Goal: Information Seeking & Learning: Check status

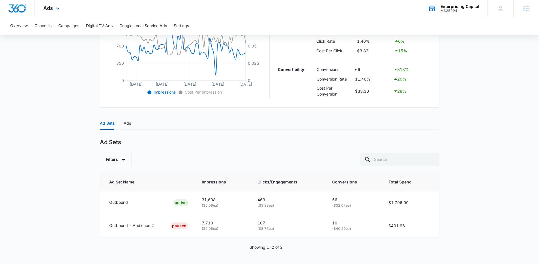
click at [462, 9] on div "M325094" at bounding box center [459, 11] width 39 height 4
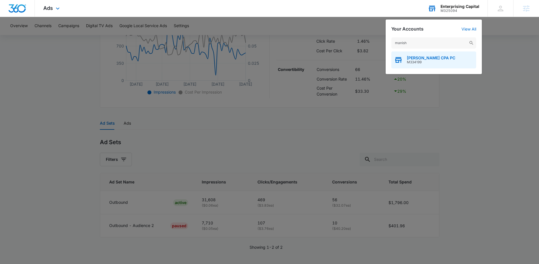
type input "manish"
click at [411, 58] on span "[PERSON_NAME] CPA PC" at bounding box center [431, 58] width 48 height 5
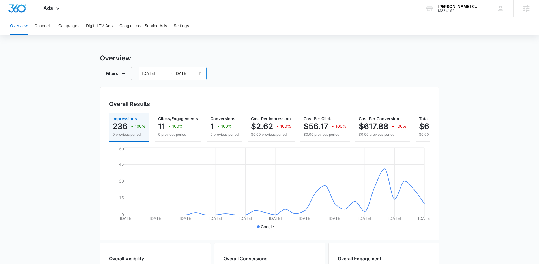
click at [178, 71] on input "[DATE]" at bounding box center [185, 73] width 23 height 6
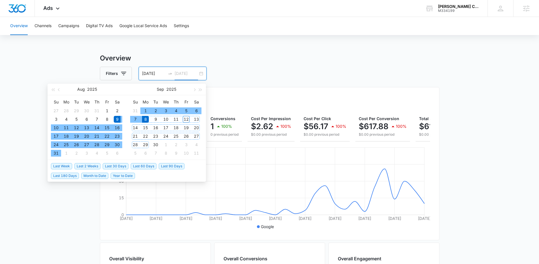
type input "[DATE]"
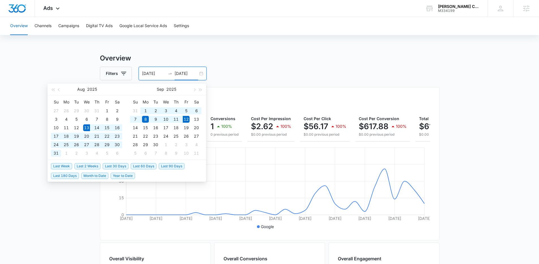
click at [119, 164] on span "Last 30 Days" at bounding box center [116, 166] width 26 height 6
type input "[DATE]"
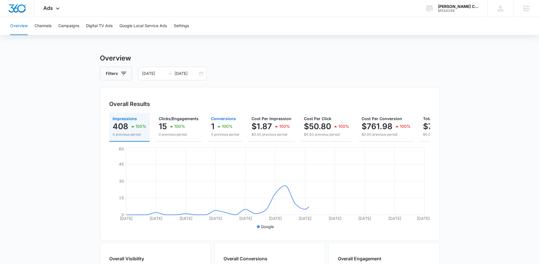
click at [217, 128] on icon "button" at bounding box center [218, 126] width 7 height 7
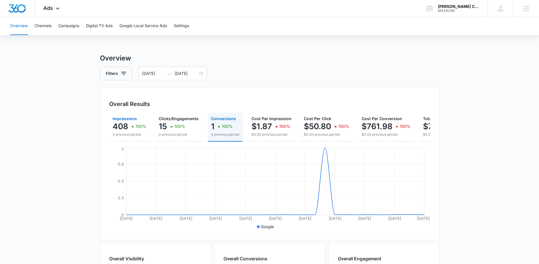
click at [143, 129] on div "100%" at bounding box center [137, 126] width 17 height 11
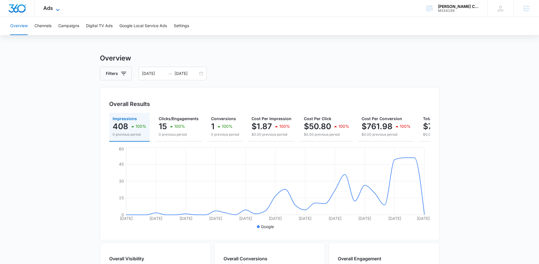
click at [59, 5] on div "Ads Apps Reputation Websites Forms CRM Email Social Payments POS Content Ads In…" at bounding box center [52, 8] width 35 height 17
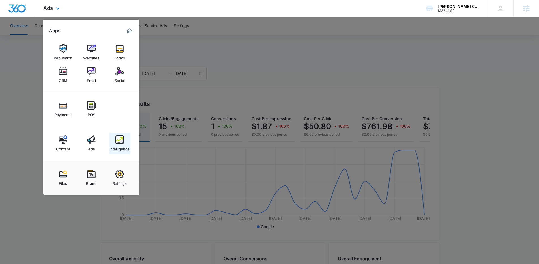
click at [125, 137] on link "Intelligence" at bounding box center [119, 143] width 21 height 21
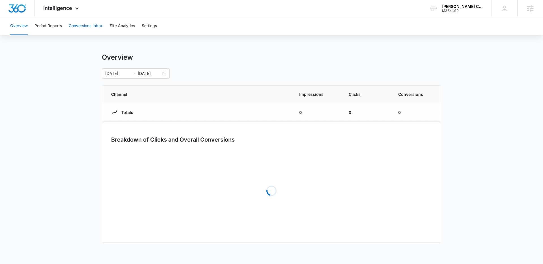
click at [95, 25] on button "Conversions Inbox" at bounding box center [86, 26] width 34 height 18
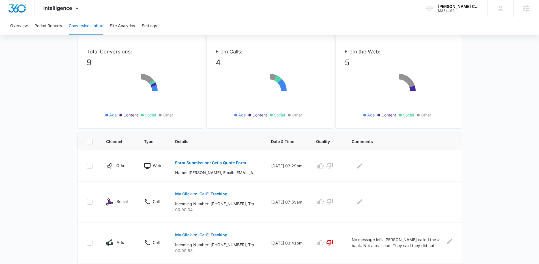
scroll to position [33, 0]
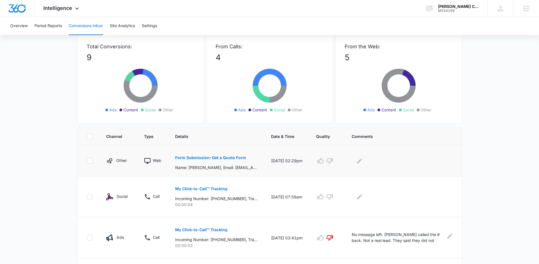
click at [225, 156] on p "Form Submission: Get a Quote Form" at bounding box center [210, 158] width 71 height 4
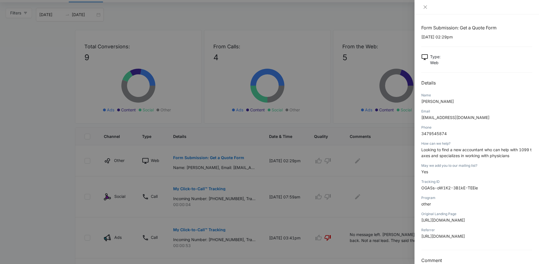
click at [254, 135] on div at bounding box center [269, 132] width 539 height 264
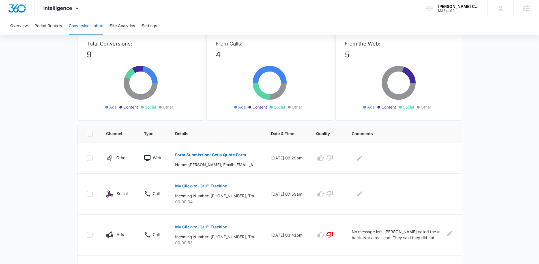
scroll to position [0, 0]
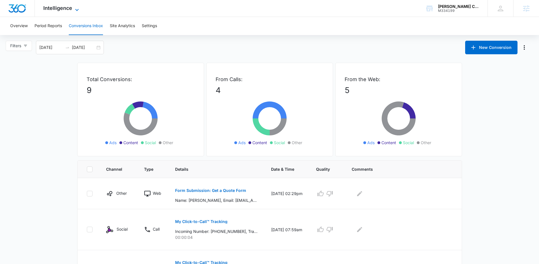
click at [76, 10] on icon at bounding box center [77, 10] width 7 height 7
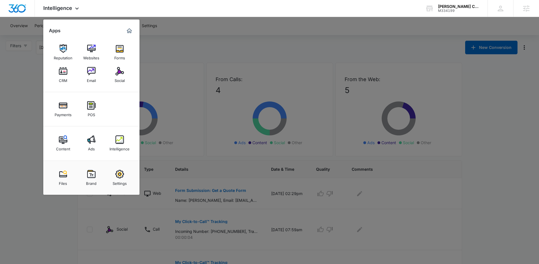
click at [92, 146] on div "Ads" at bounding box center [91, 147] width 7 height 7
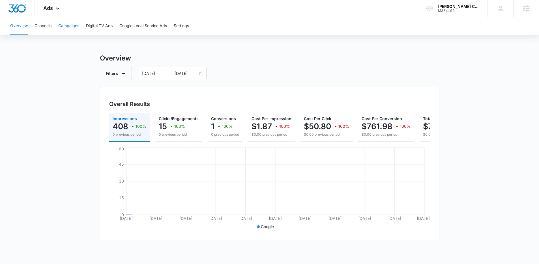
click at [66, 27] on button "Campaigns" at bounding box center [68, 26] width 21 height 18
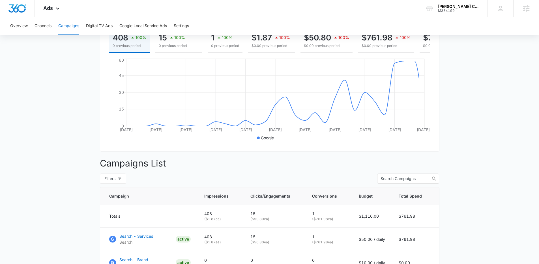
scroll to position [143, 0]
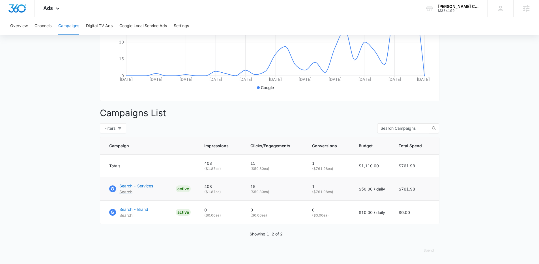
click at [137, 187] on p "Search - Services" at bounding box center [136, 186] width 34 height 6
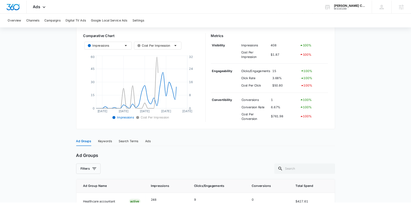
scroll to position [154, 0]
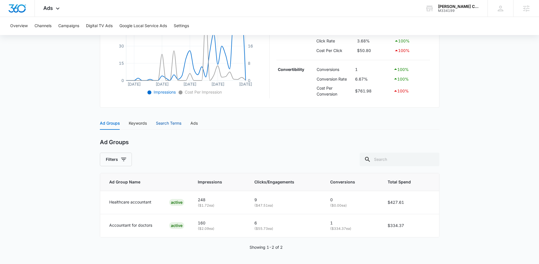
click at [168, 124] on div "Search Terms" at bounding box center [168, 123] width 25 height 6
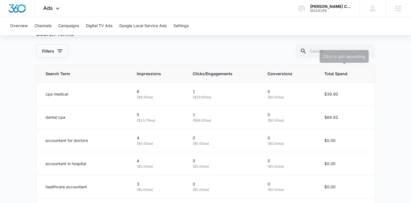
click at [339, 77] on th "Total Spend" at bounding box center [346, 74] width 57 height 18
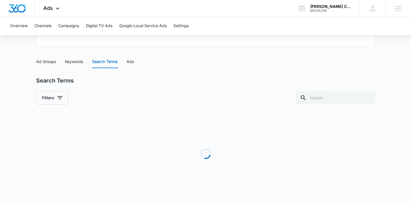
scroll to position [215, 0]
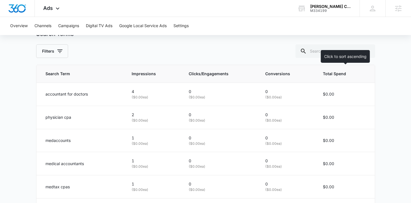
click at [339, 77] on th "Total Spend" at bounding box center [345, 74] width 59 height 18
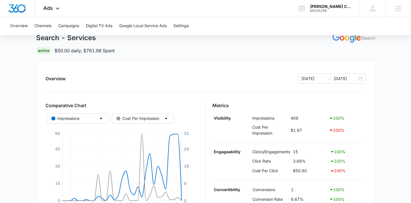
scroll to position [0, 0]
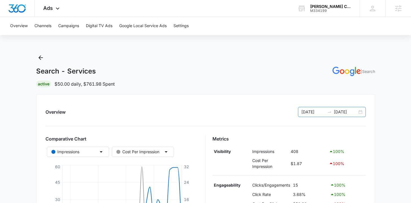
click at [313, 115] on div "08/13/2025 09/12/2025" at bounding box center [332, 112] width 68 height 10
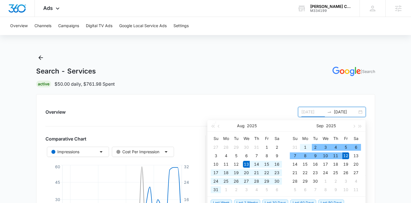
type input "[DATE]"
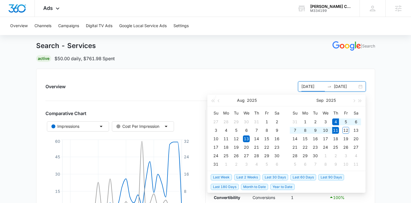
scroll to position [49, 0]
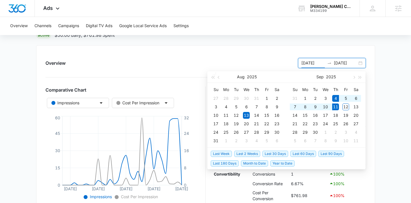
click at [223, 154] on span "Last Week" at bounding box center [221, 154] width 21 height 6
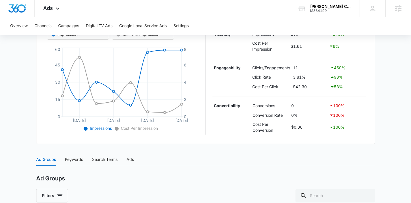
scroll to position [126, 0]
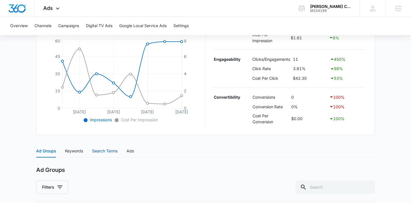
click at [94, 153] on div "Search Terms" at bounding box center [104, 151] width 25 height 6
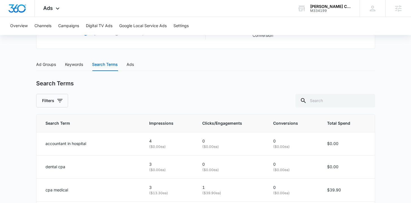
scroll to position [213, 0]
click at [331, 123] on span "Total Spend" at bounding box center [342, 123] width 31 height 6
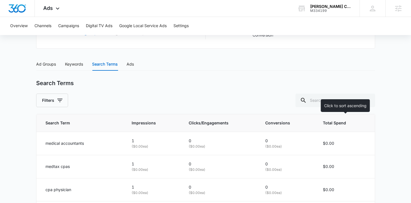
click at [331, 123] on span "Total Spend" at bounding box center [340, 123] width 34 height 6
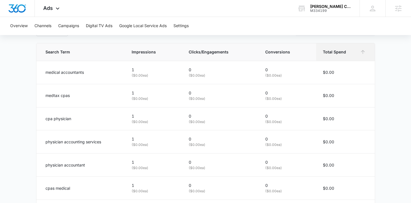
scroll to position [289, 0]
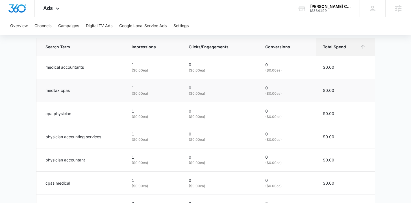
drag, startPoint x: 60, startPoint y: 85, endPoint x: 85, endPoint y: 84, distance: 25.5
click at [85, 84] on td "medtax cpas" at bounding box center [80, 90] width 89 height 23
click at [79, 92] on div "medtax cpas" at bounding box center [82, 90] width 73 height 6
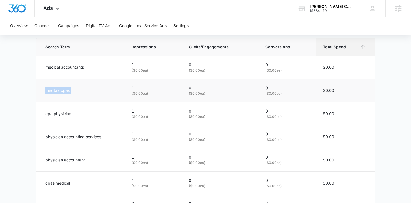
copy div "medtax cpas"
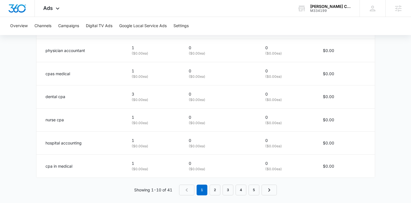
scroll to position [404, 0]
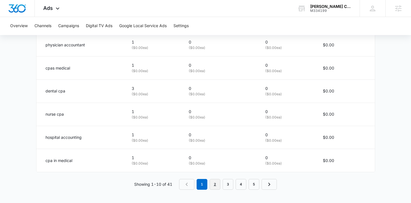
click at [212, 187] on link "2" at bounding box center [215, 184] width 11 height 11
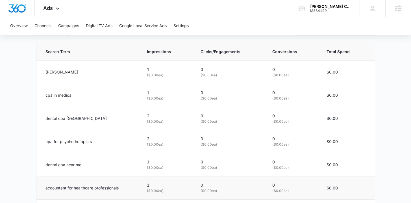
scroll to position [261, 0]
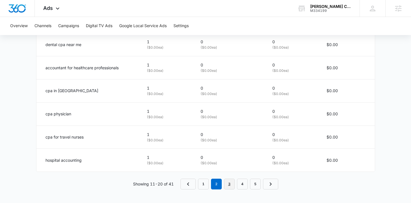
click at [231, 186] on link "3" at bounding box center [229, 184] width 11 height 11
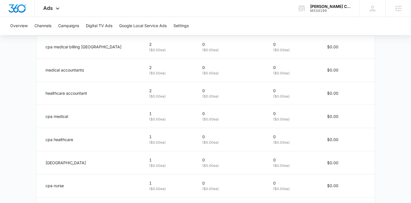
scroll to position [300, 0]
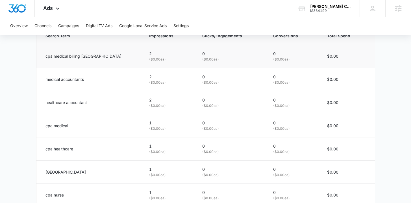
click at [95, 55] on p "cpa medical billing east haven ct" at bounding box center [84, 56] width 76 height 6
click at [114, 56] on div "cpa medical billing east haven ct" at bounding box center [91, 56] width 90 height 6
drag, startPoint x: 114, startPoint y: 56, endPoint x: 75, endPoint y: 56, distance: 39.0
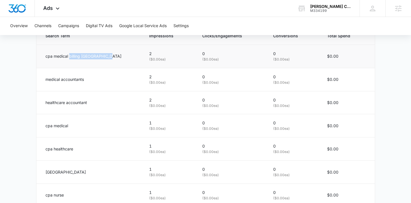
click at [75, 56] on div "cpa medical billing east haven ct" at bounding box center [91, 56] width 90 height 6
click at [75, 56] on p "cpa medical billing east haven ct" at bounding box center [84, 56] width 76 height 6
click at [94, 57] on p "cpa medical billing east haven ct" at bounding box center [84, 56] width 76 height 6
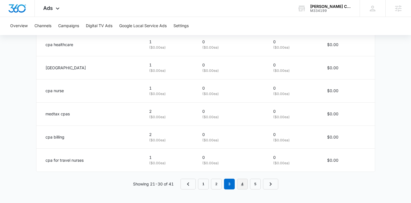
click at [245, 186] on link "4" at bounding box center [242, 184] width 11 height 11
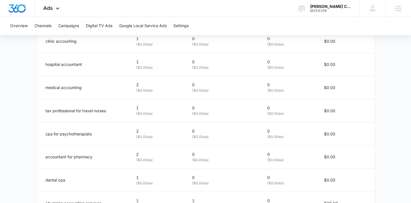
scroll to position [338, 0]
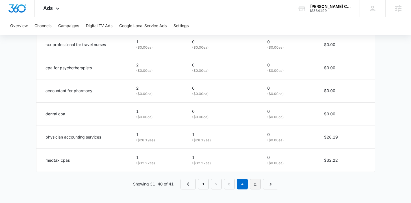
click at [256, 183] on link "5" at bounding box center [255, 184] width 11 height 11
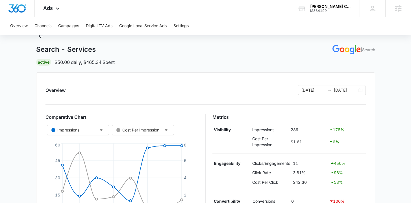
scroll to position [53, 0]
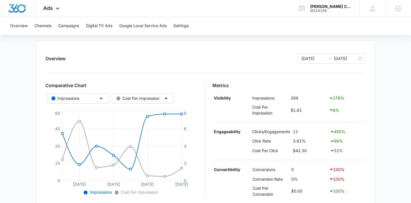
click at [350, 141] on div "98 %" at bounding box center [347, 141] width 34 height 7
drag, startPoint x: 347, startPoint y: 141, endPoint x: 312, endPoint y: 140, distance: 34.5
click at [284, 142] on tr "Click Rate 3.81% 98 %" at bounding box center [290, 141] width 154 height 10
click at [351, 138] on div "98 %" at bounding box center [347, 141] width 34 height 7
drag, startPoint x: 351, startPoint y: 138, endPoint x: 308, endPoint y: 142, distance: 42.7
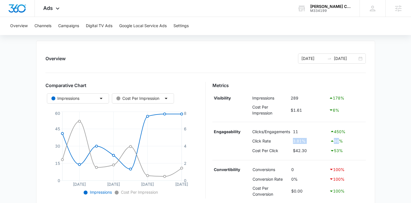
click at [285, 141] on tr "Click Rate 3.81% 98 %" at bounding box center [290, 141] width 154 height 10
click at [359, 151] on div "53 %" at bounding box center [347, 150] width 34 height 7
drag, startPoint x: 355, startPoint y: 151, endPoint x: 340, endPoint y: 150, distance: 15.3
click at [340, 150] on div "53 %" at bounding box center [347, 150] width 34 height 7
drag, startPoint x: 336, startPoint y: 132, endPoint x: 343, endPoint y: 132, distance: 7.1
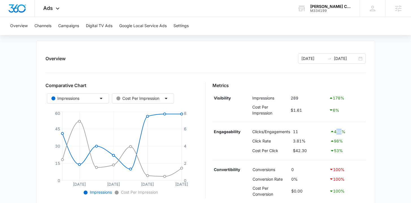
click at [343, 132] on div "450 %" at bounding box center [347, 131] width 34 height 7
click at [336, 111] on div "6 %" at bounding box center [347, 110] width 36 height 7
drag, startPoint x: 335, startPoint y: 102, endPoint x: 356, endPoint y: 103, distance: 20.9
click at [356, 103] on tbody "Visibility Impressions 289 178 % Cost Per Impression $1.61 6 %" at bounding box center [290, 105] width 154 height 24
click at [263, 49] on div "Overview 09/04/2025 09/11/2025 Comparative Chart Impressions Cost Per Impressio…" at bounding box center [205, 124] width 339 height 167
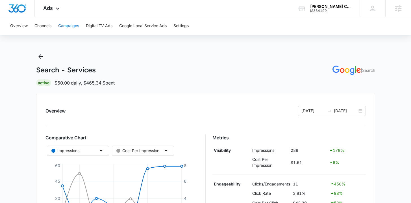
scroll to position [0, 0]
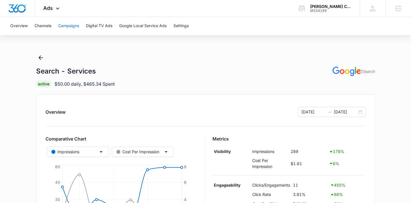
click at [77, 21] on button "Campaigns" at bounding box center [68, 26] width 21 height 18
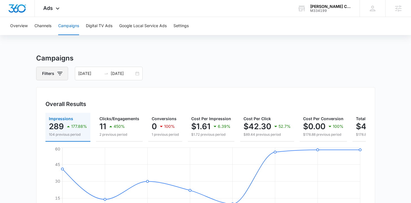
drag, startPoint x: 61, startPoint y: 84, endPoint x: 60, endPoint y: 76, distance: 7.4
click at [60, 75] on icon "button" at bounding box center [59, 73] width 5 height 3
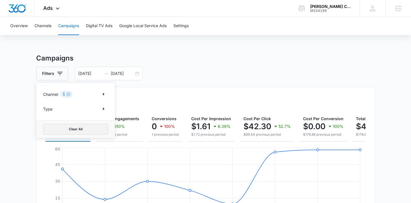
click at [64, 129] on button "Clear All" at bounding box center [75, 129] width 65 height 11
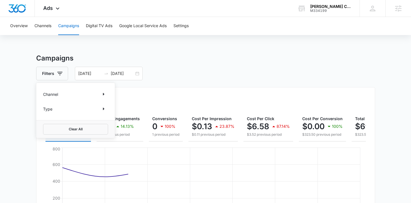
drag, startPoint x: 181, startPoint y: 72, endPoint x: 168, endPoint y: 88, distance: 20.9
click at [181, 72] on div "Filters Channel Type Clear All 09/04/2025 09/11/2025" at bounding box center [205, 74] width 339 height 14
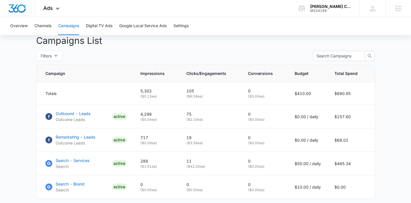
scroll to position [212, 0]
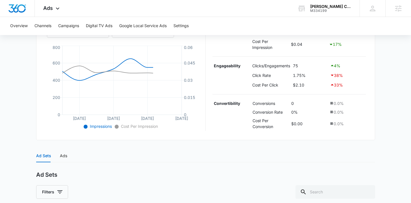
scroll to position [189, 0]
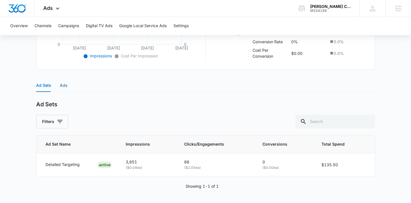
click at [65, 85] on div "Ads" at bounding box center [63, 85] width 7 height 6
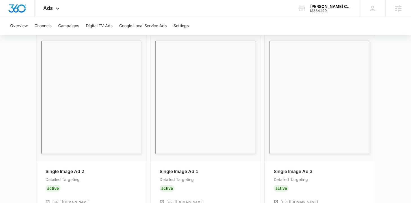
scroll to position [354, 0]
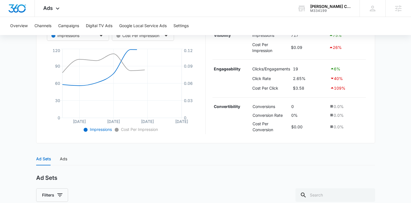
scroll to position [189, 0]
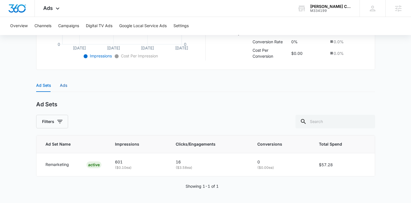
click at [61, 82] on div "Ads" at bounding box center [63, 85] width 7 height 6
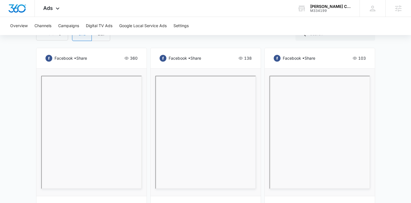
scroll to position [292, 0]
